Goal: Transaction & Acquisition: Purchase product/service

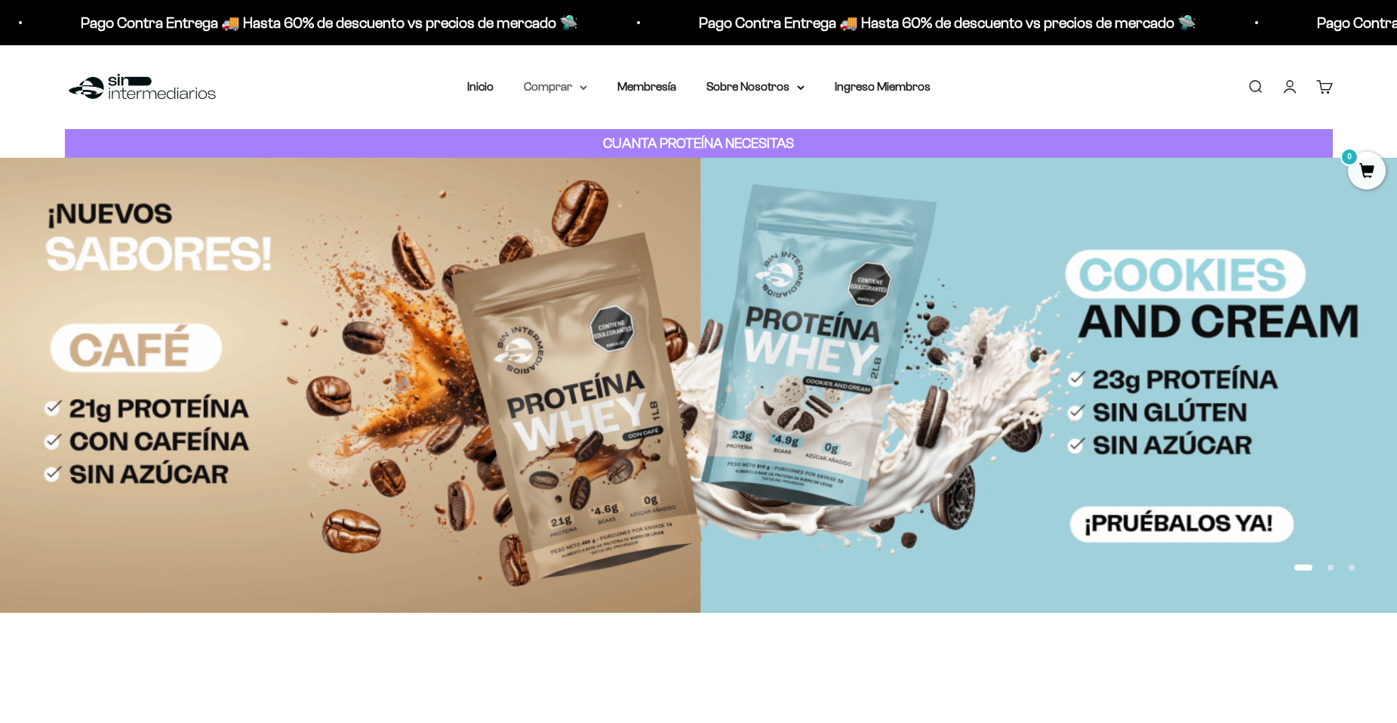
drag, startPoint x: 546, startPoint y: 105, endPoint x: 550, endPoint y: 91, distance: 15.0
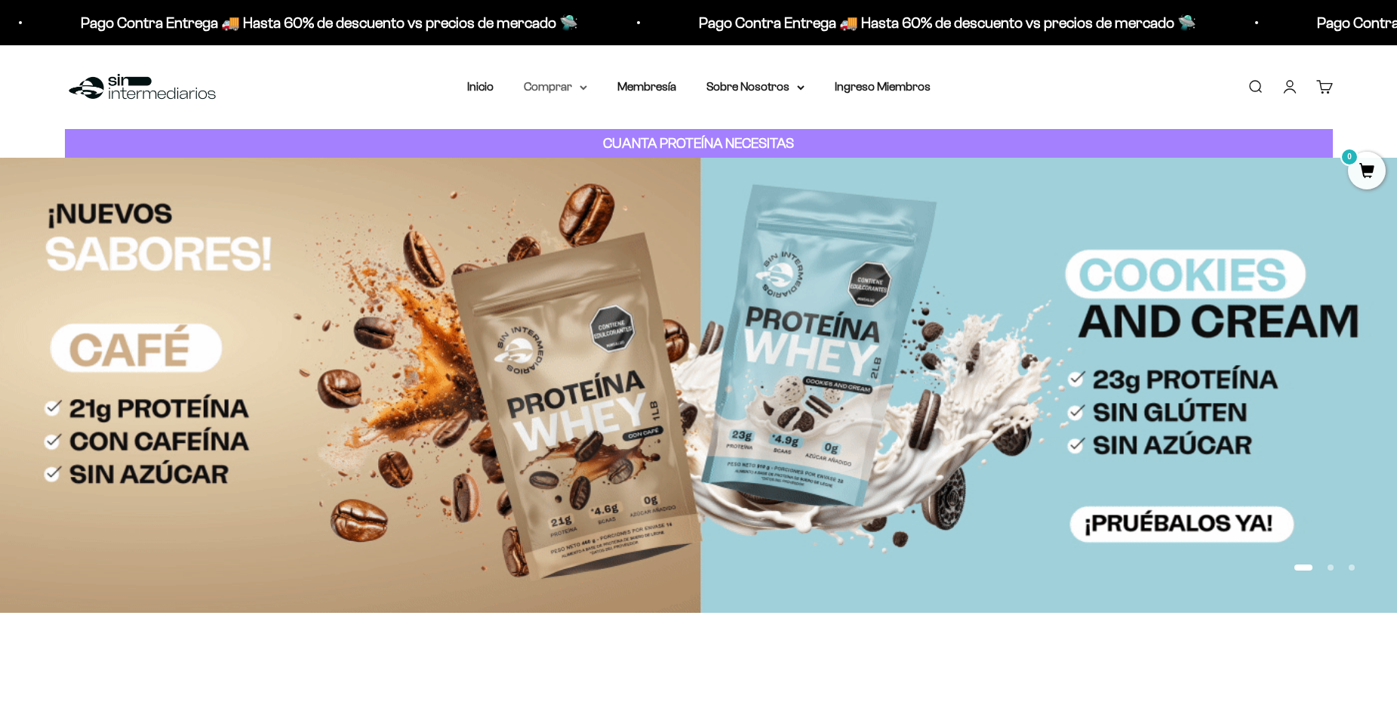
click at [549, 100] on div "Menú Buscar Inicio Comprar Proteínas Ver Todos Whey Iso Vegan Pancakes Pre-Entr…" at bounding box center [698, 87] width 1397 height 84
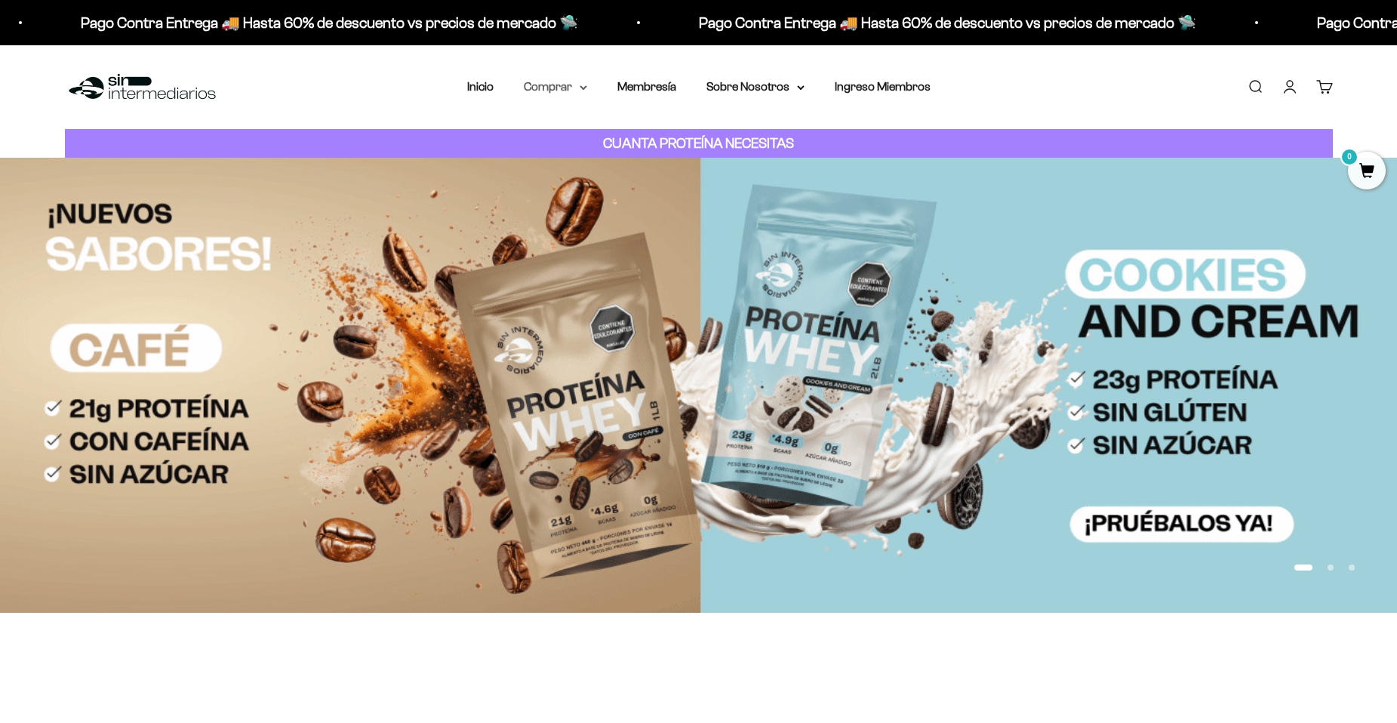
click at [550, 91] on summary "Comprar" at bounding box center [555, 87] width 63 height 20
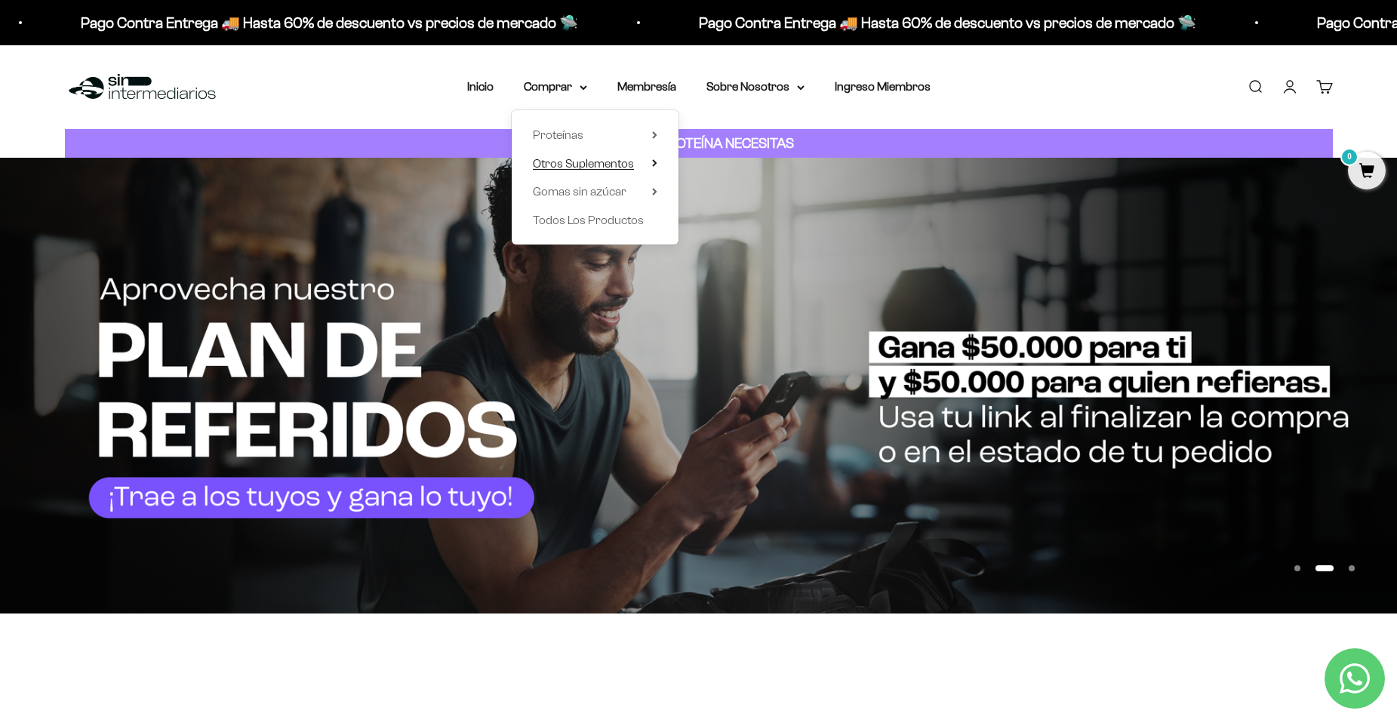
click at [608, 171] on span "Otros Suplementos" at bounding box center [583, 164] width 101 height 20
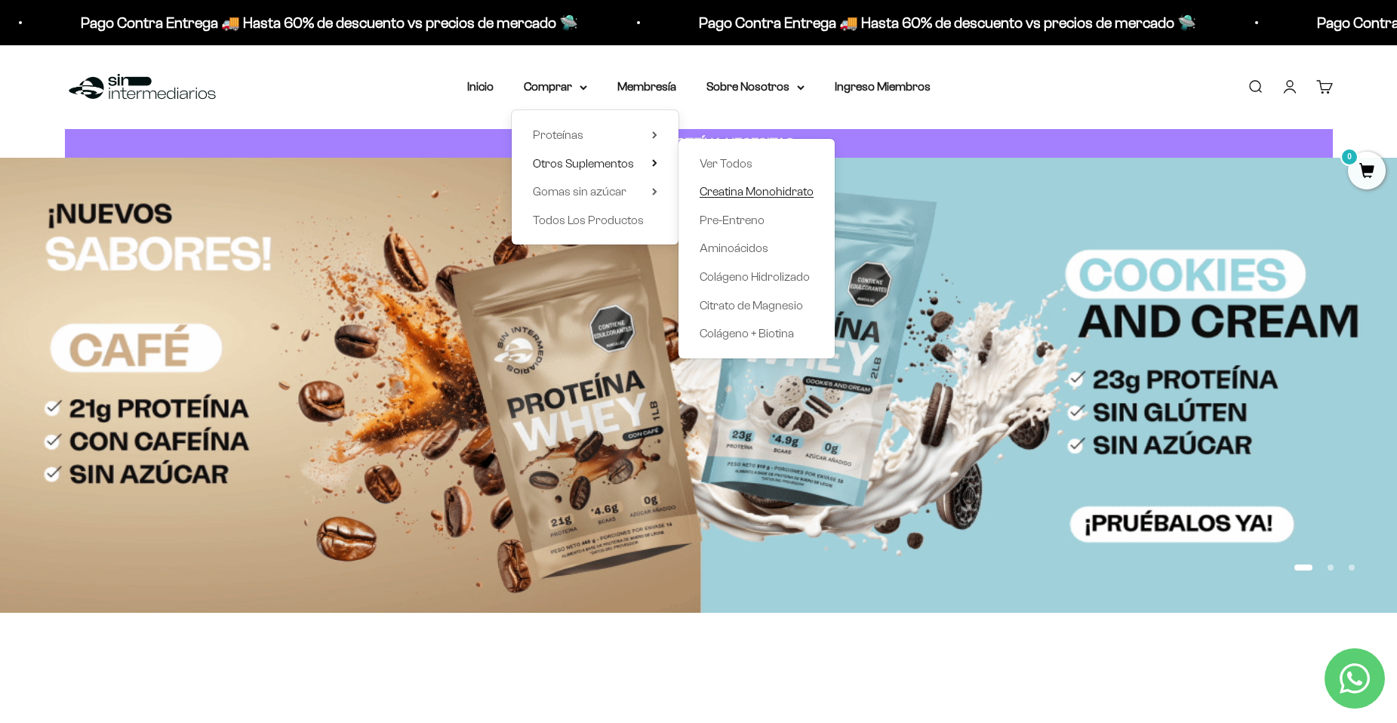
click at [797, 193] on span "Creatina Monohidrato" at bounding box center [757, 191] width 114 height 13
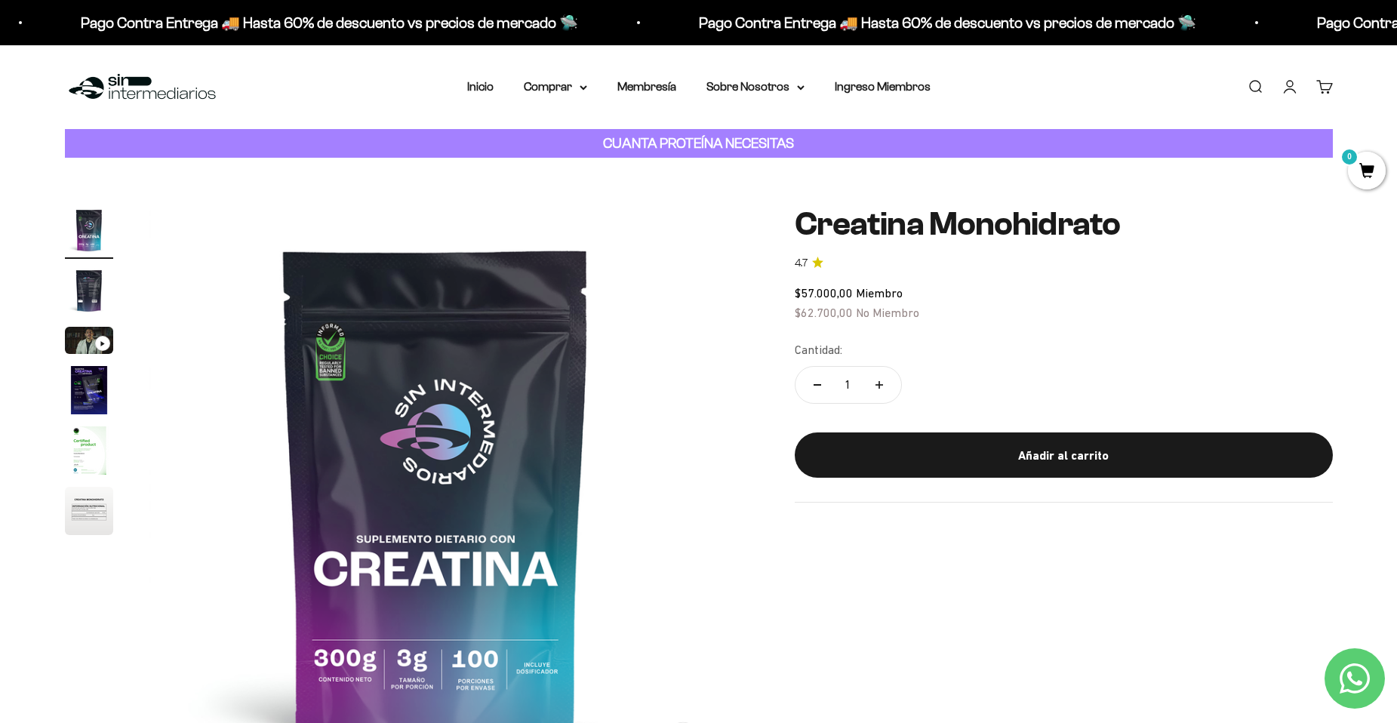
click at [94, 296] on img "Ir al artículo 2" at bounding box center [89, 290] width 48 height 48
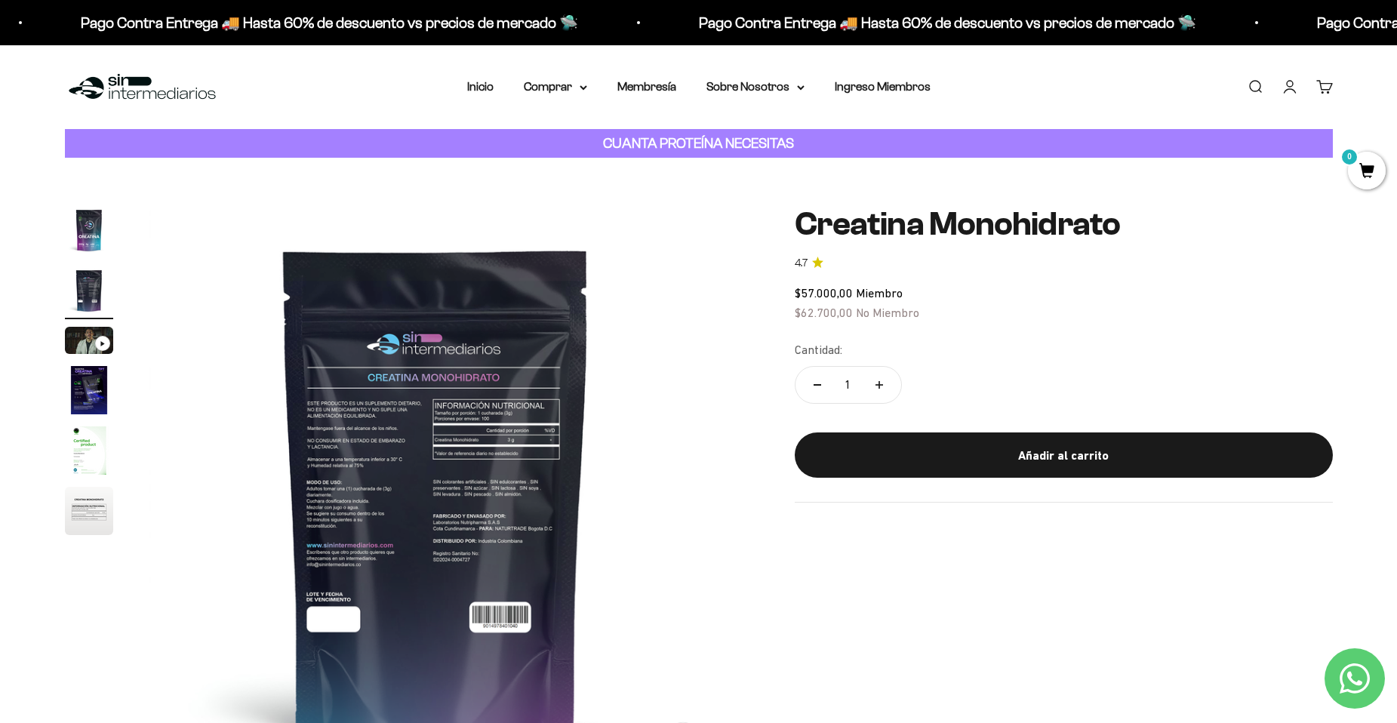
click at [80, 374] on img "Ir al artículo 4" at bounding box center [89, 390] width 48 height 48
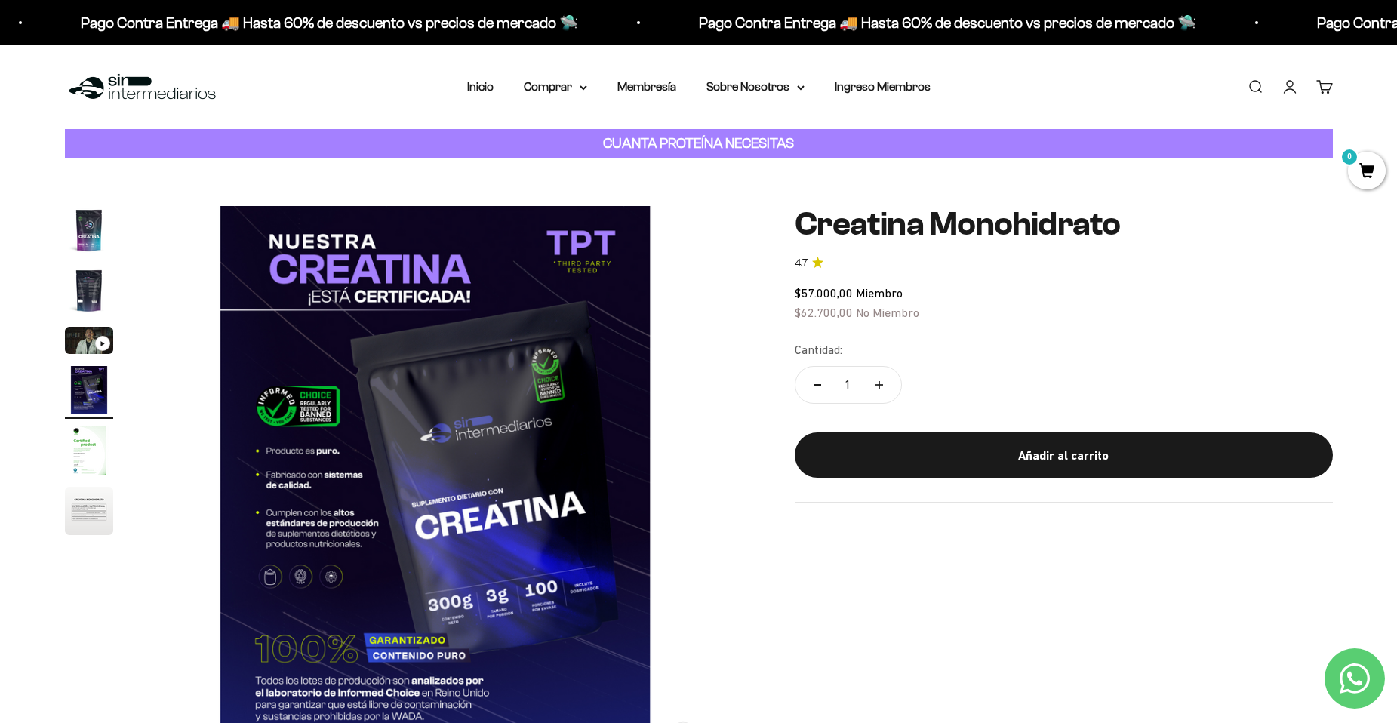
click at [78, 334] on img "Ir al artículo 3" at bounding box center [89, 340] width 48 height 27
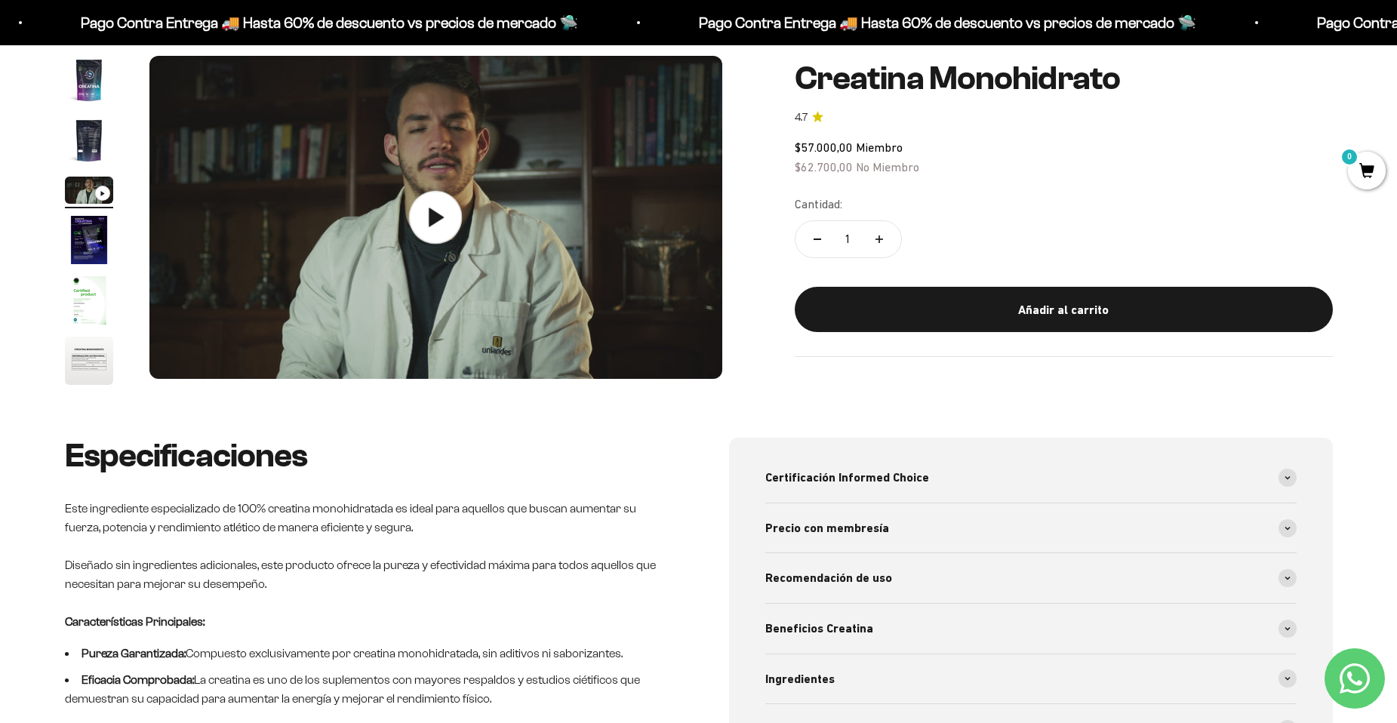
scroll to position [151, 0]
click at [82, 58] on img "Ir al artículo 1" at bounding box center [89, 79] width 48 height 48
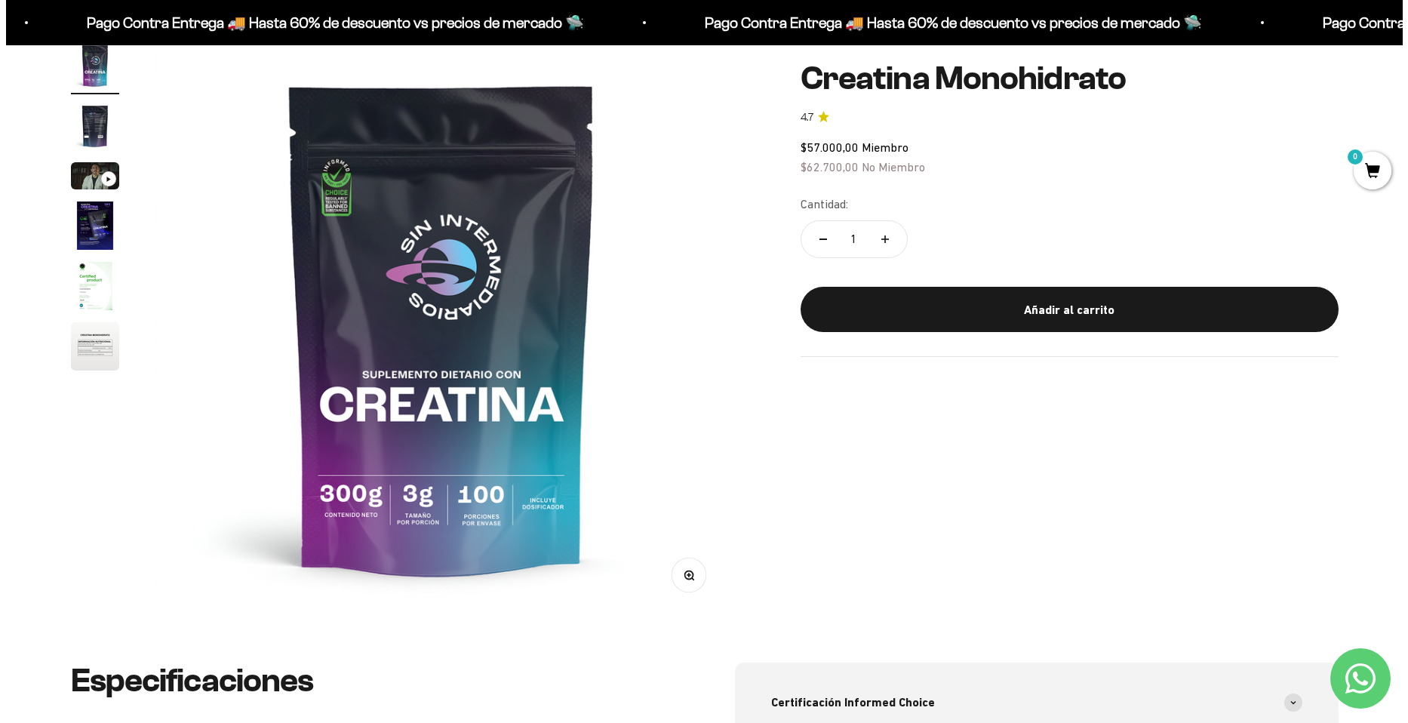
scroll to position [75, 0]
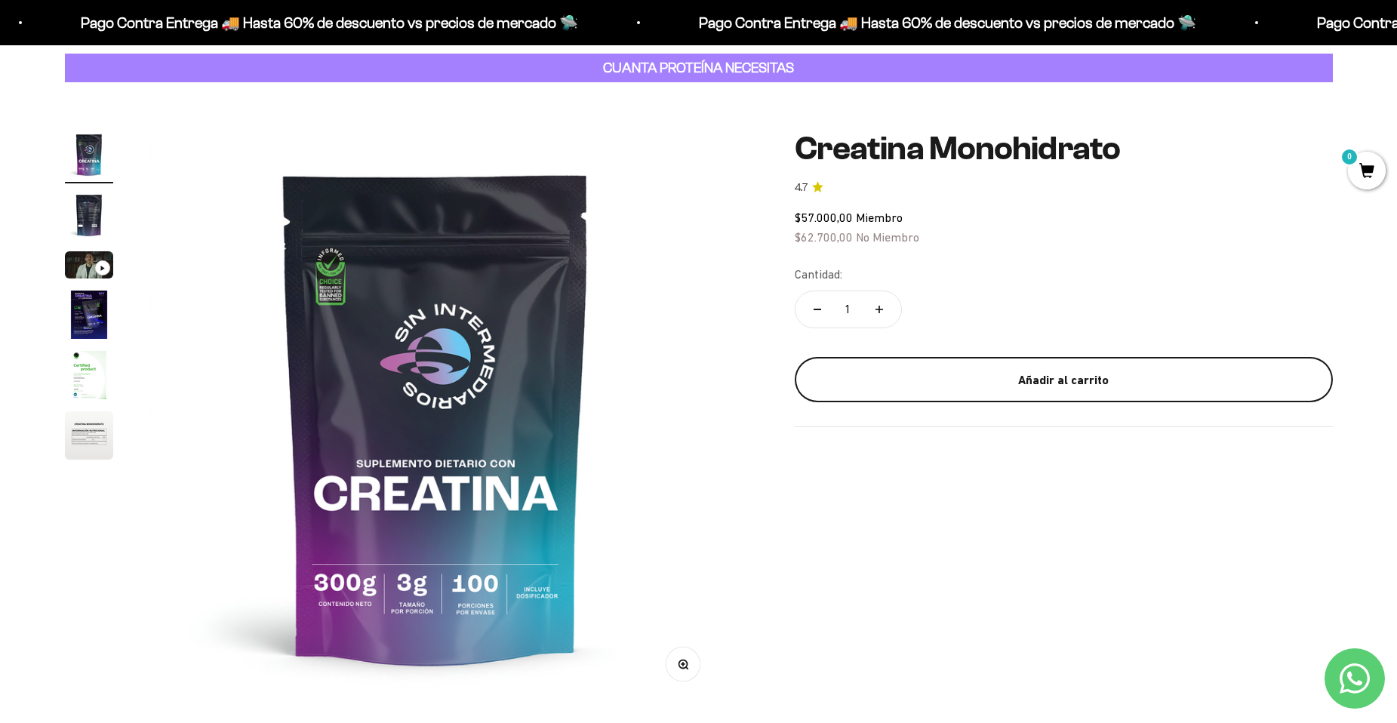
click at [943, 383] on div "Añadir al carrito" at bounding box center [1064, 381] width 478 height 20
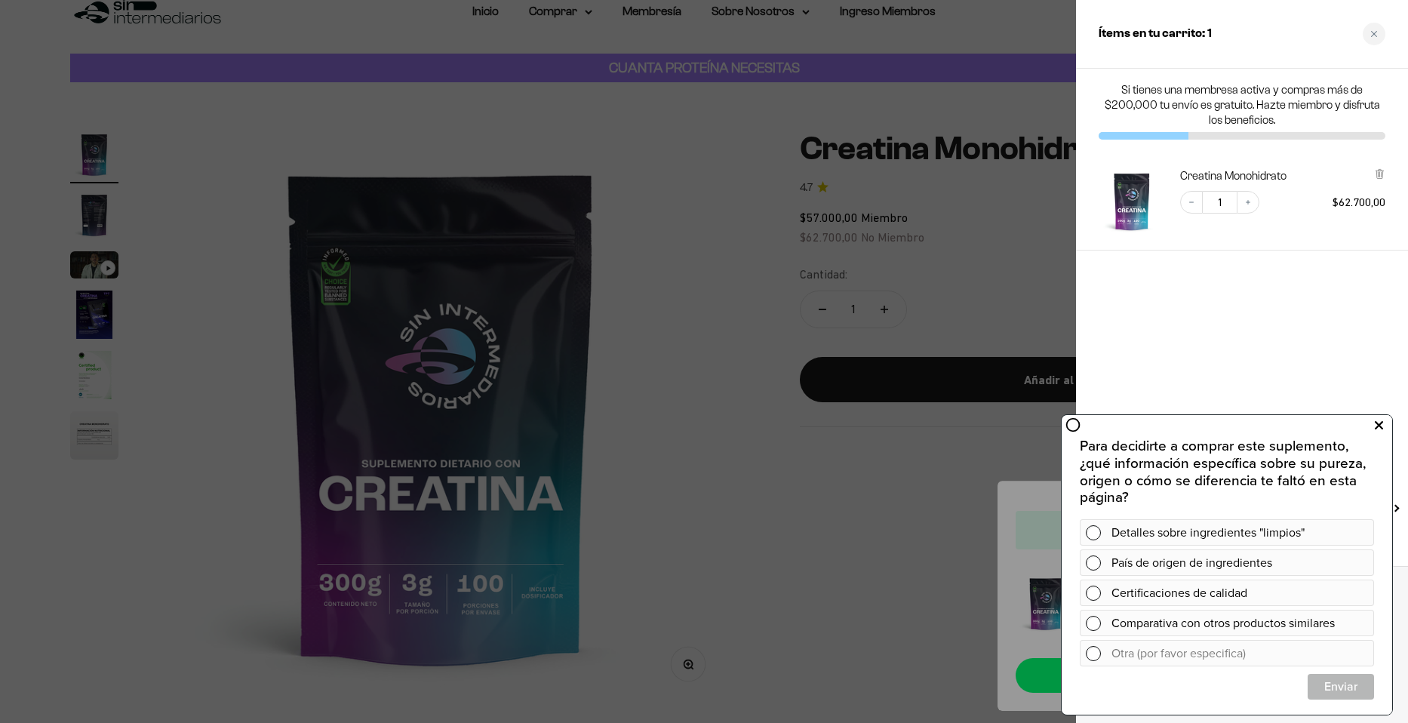
click at [1384, 427] on button at bounding box center [1378, 426] width 27 height 24
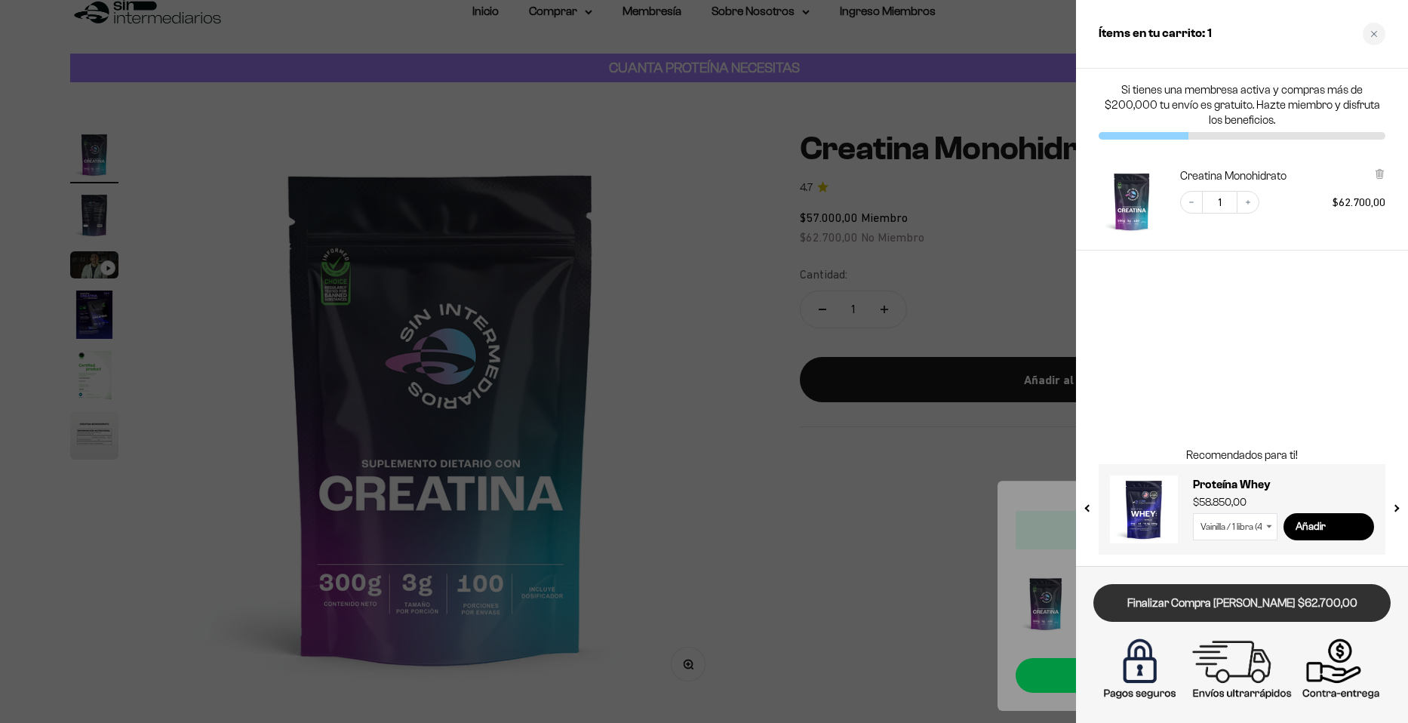
click at [1202, 605] on link "Finalizar Compra [PERSON_NAME] $62.700,00" at bounding box center [1242, 603] width 297 height 38
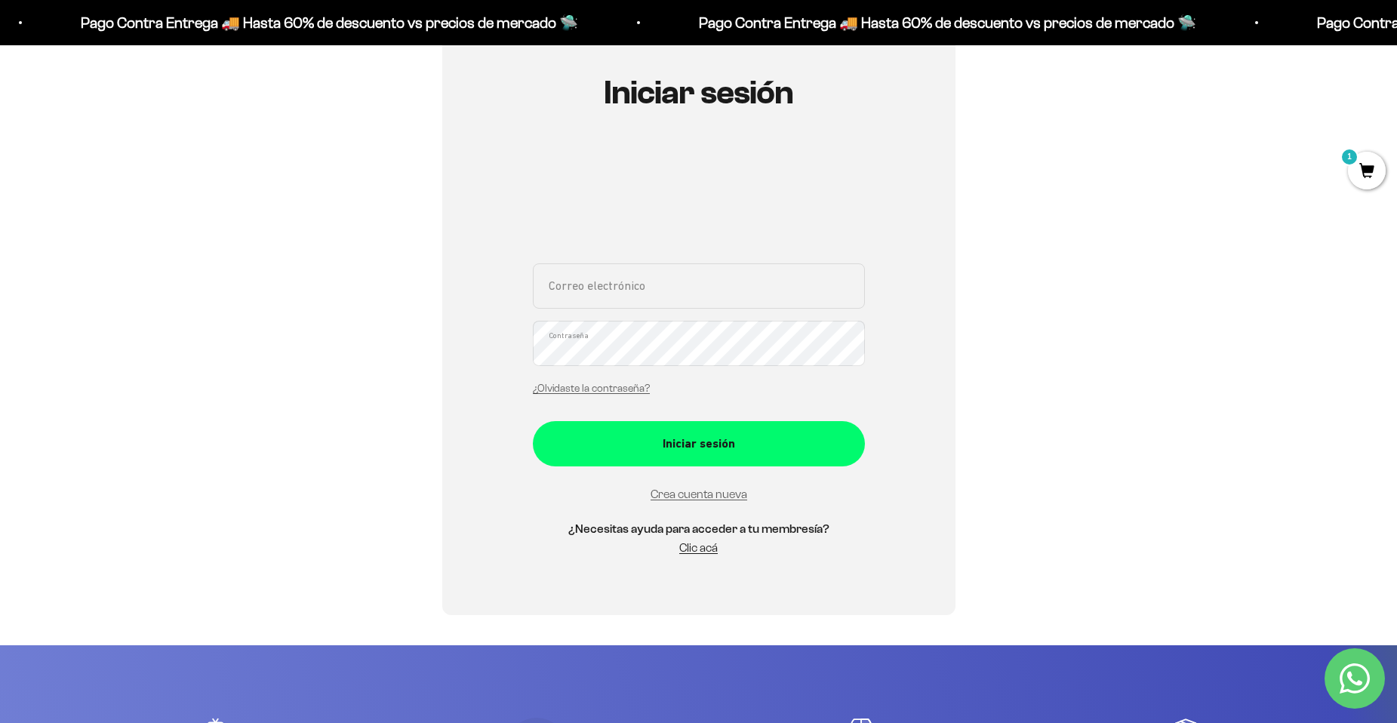
scroll to position [75, 0]
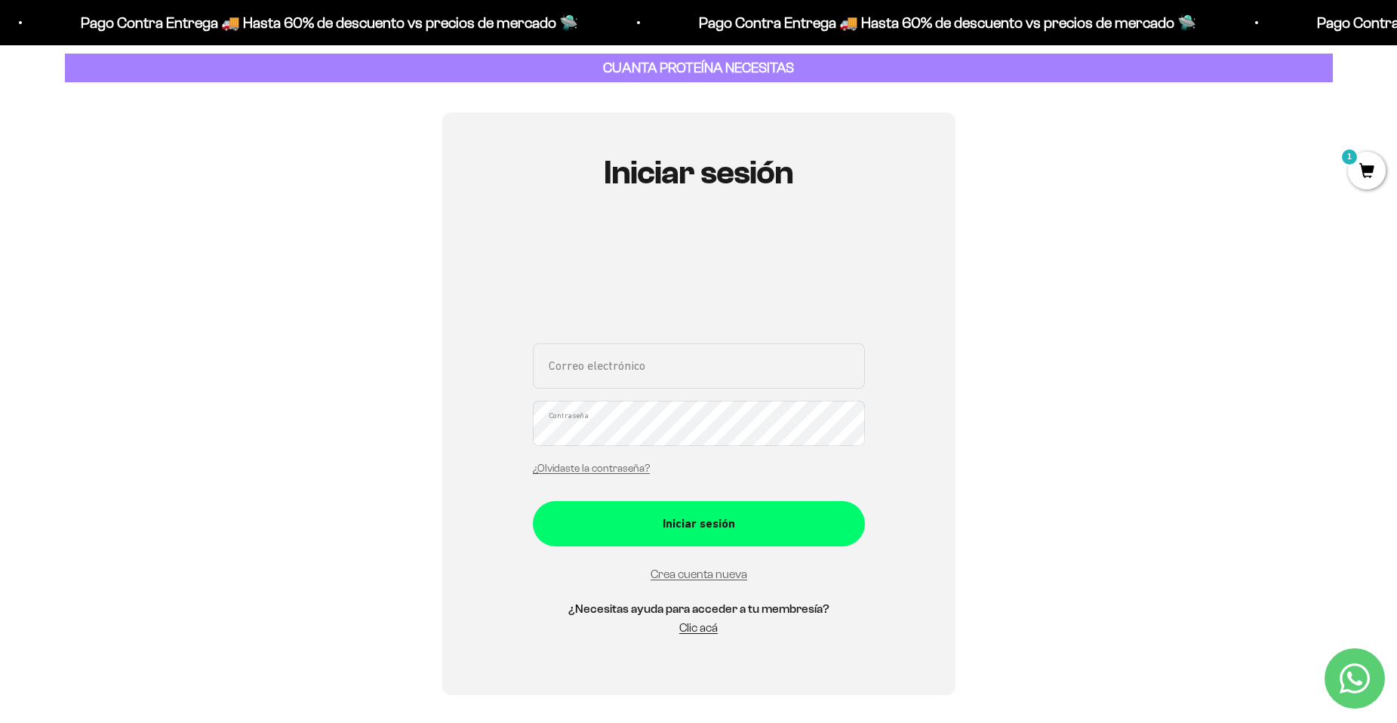
click at [582, 371] on input "Correo electrónico" at bounding box center [699, 365] width 332 height 45
